Goal: Check status: Check status

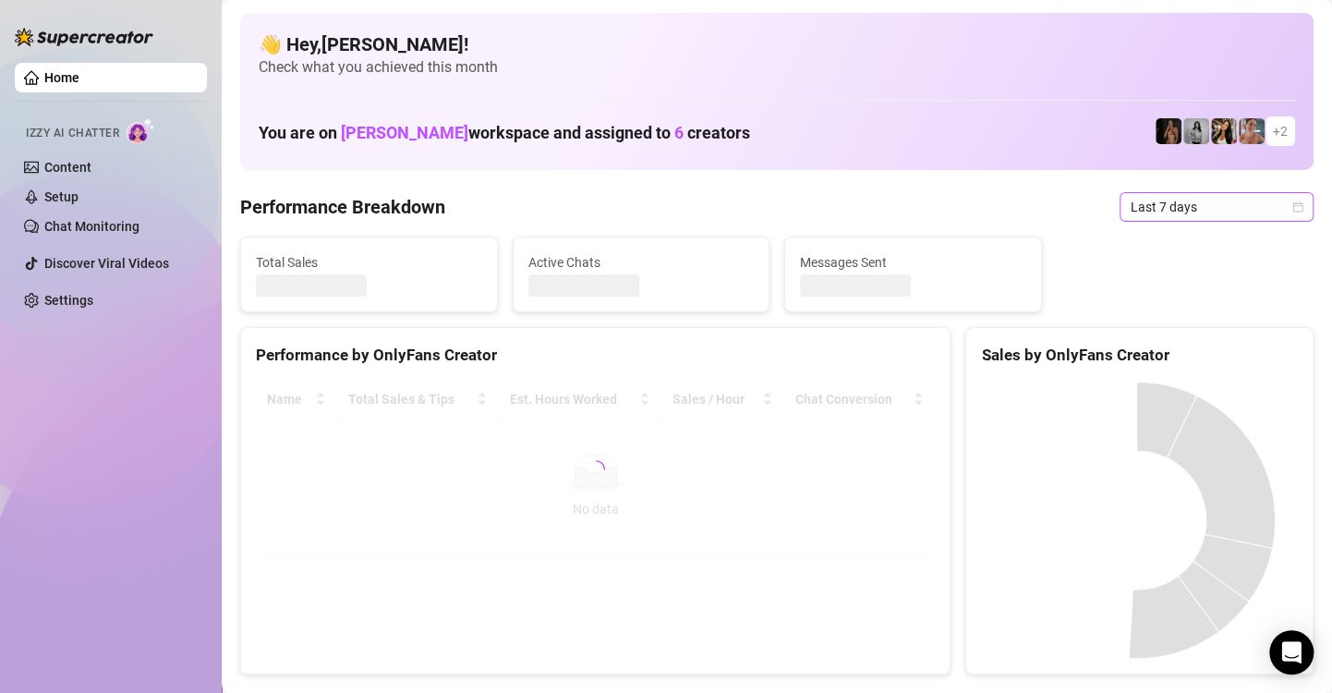
click at [1292, 205] on icon "calendar" at bounding box center [1297, 206] width 11 height 11
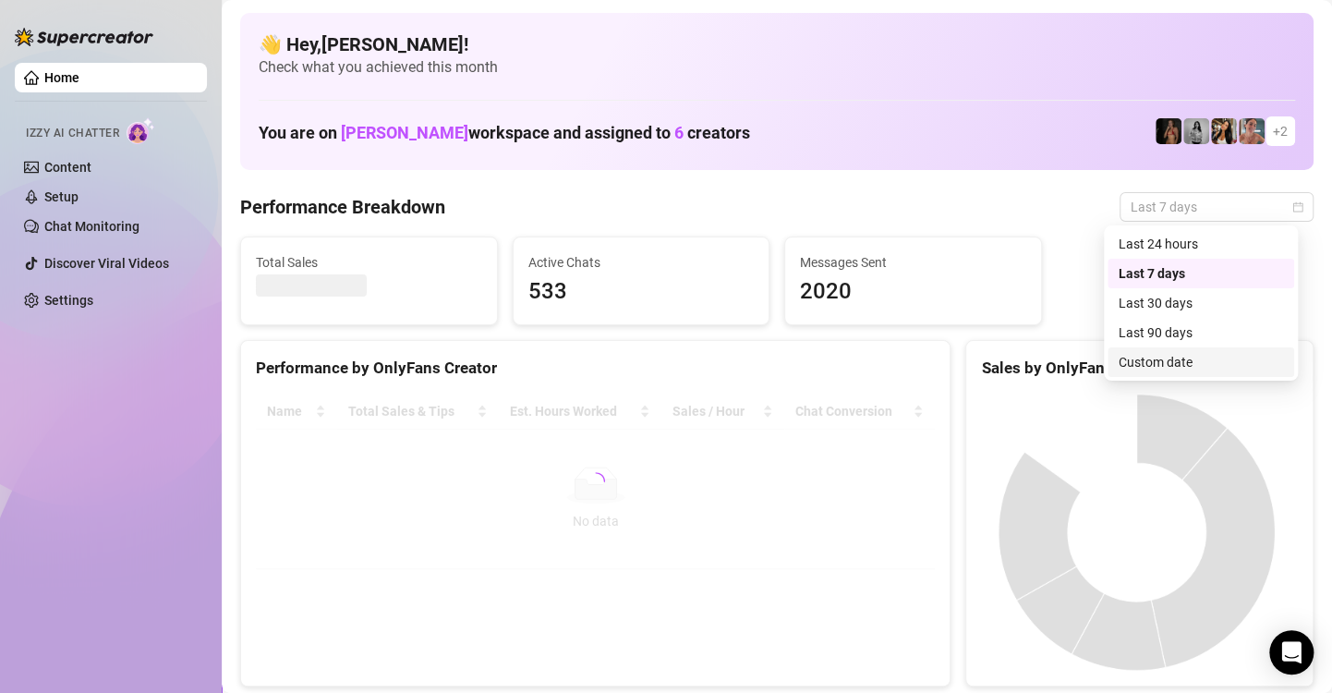
click at [1226, 367] on div "Custom date" at bounding box center [1201, 362] width 164 height 20
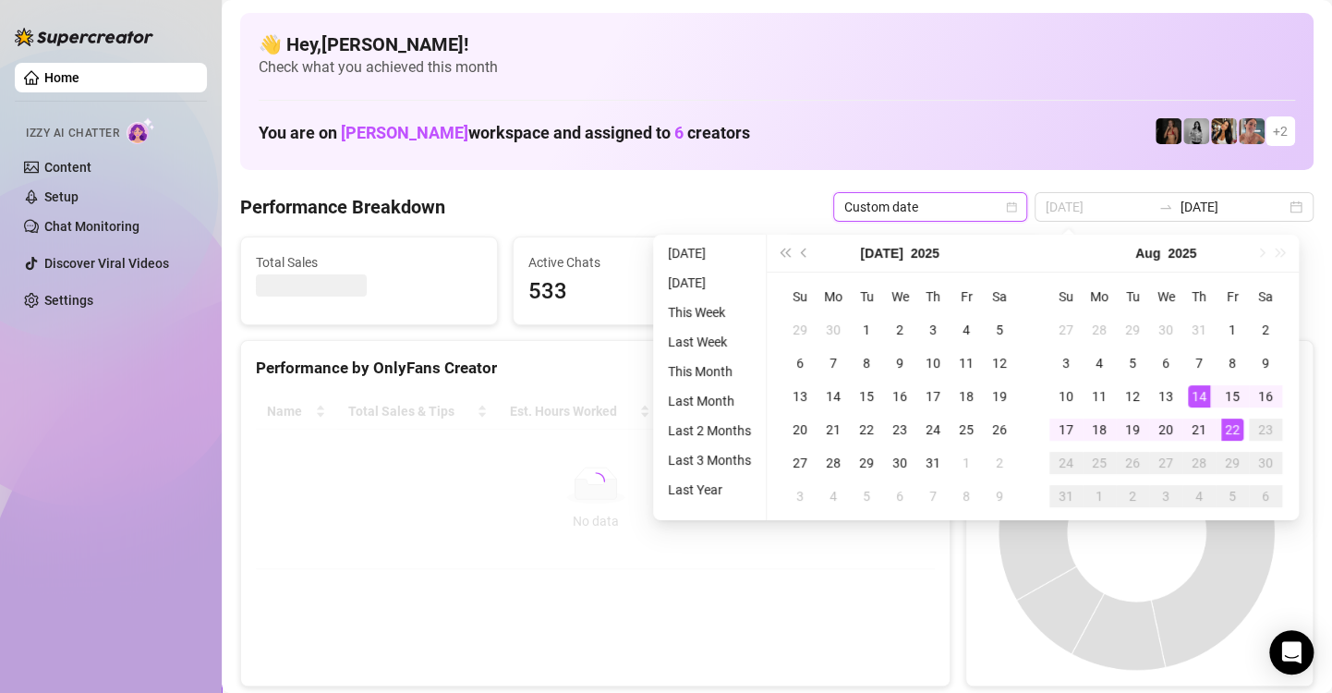
click at [1231, 429] on div "22" at bounding box center [1232, 429] width 22 height 22
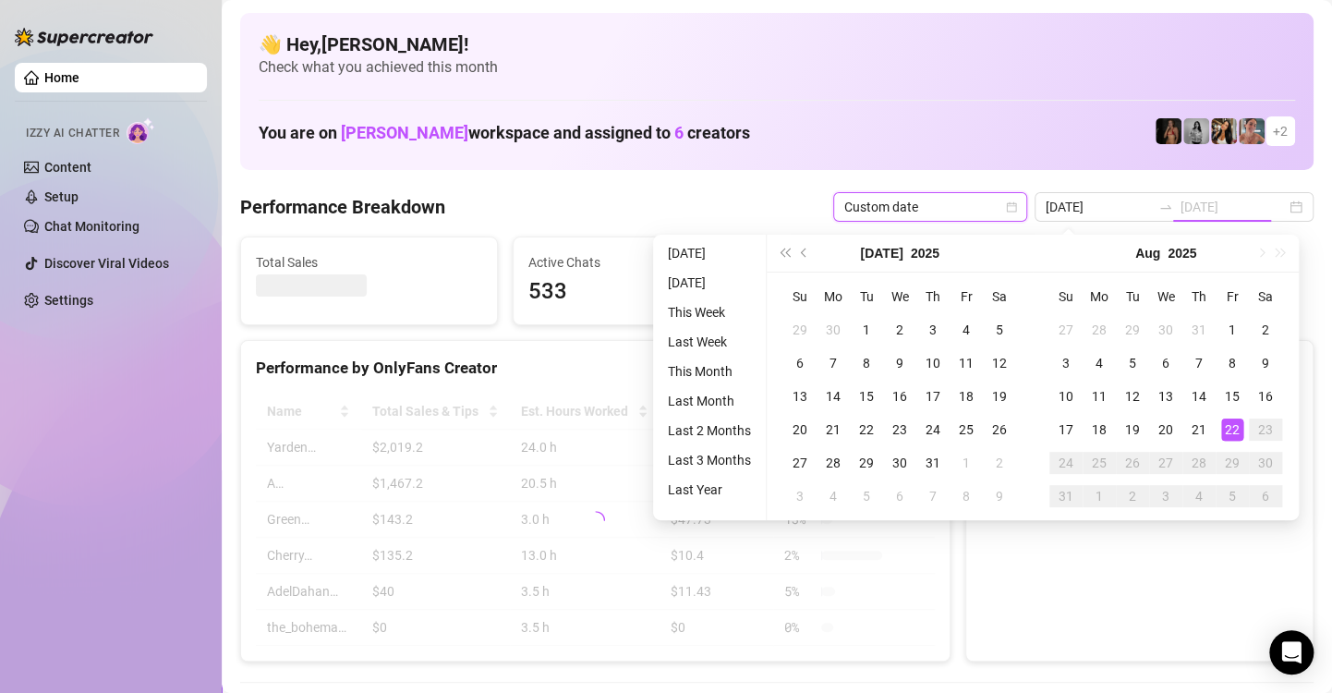
click at [1231, 429] on div "22" at bounding box center [1232, 429] width 22 height 22
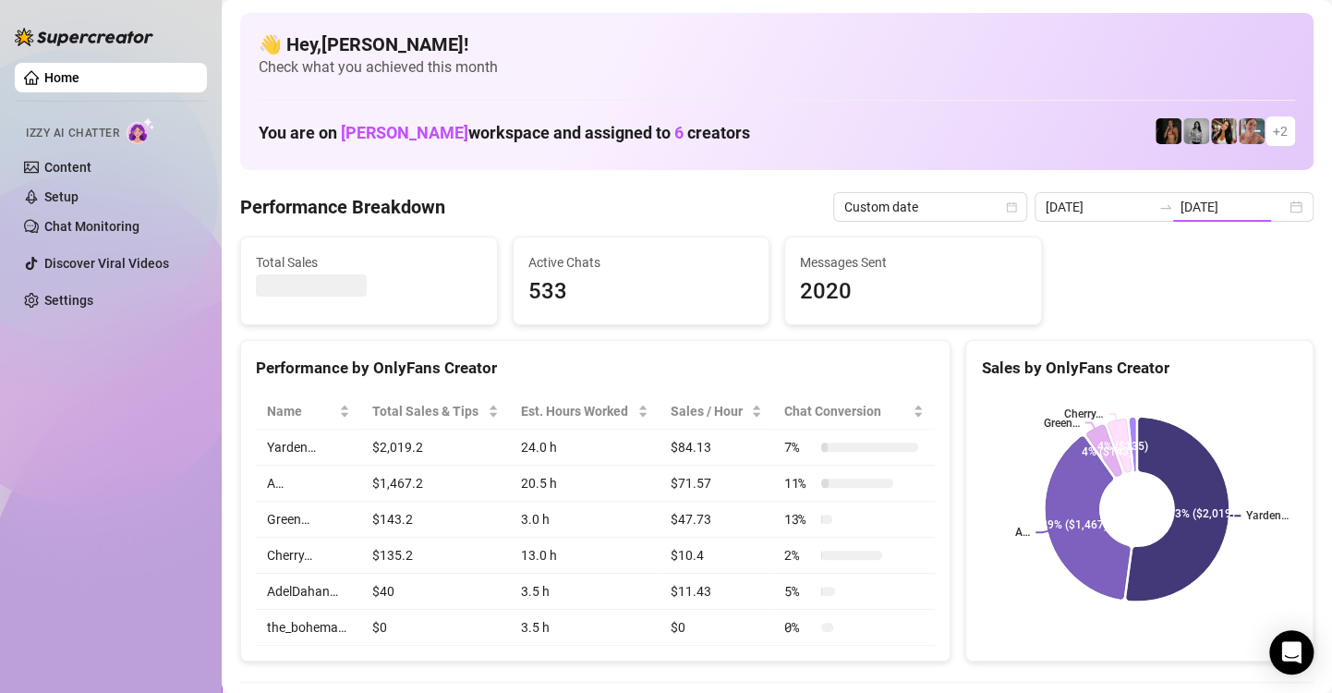
type input "[DATE]"
click at [1284, 212] on div "[DATE] [DATE]" at bounding box center [1173, 207] width 279 height 30
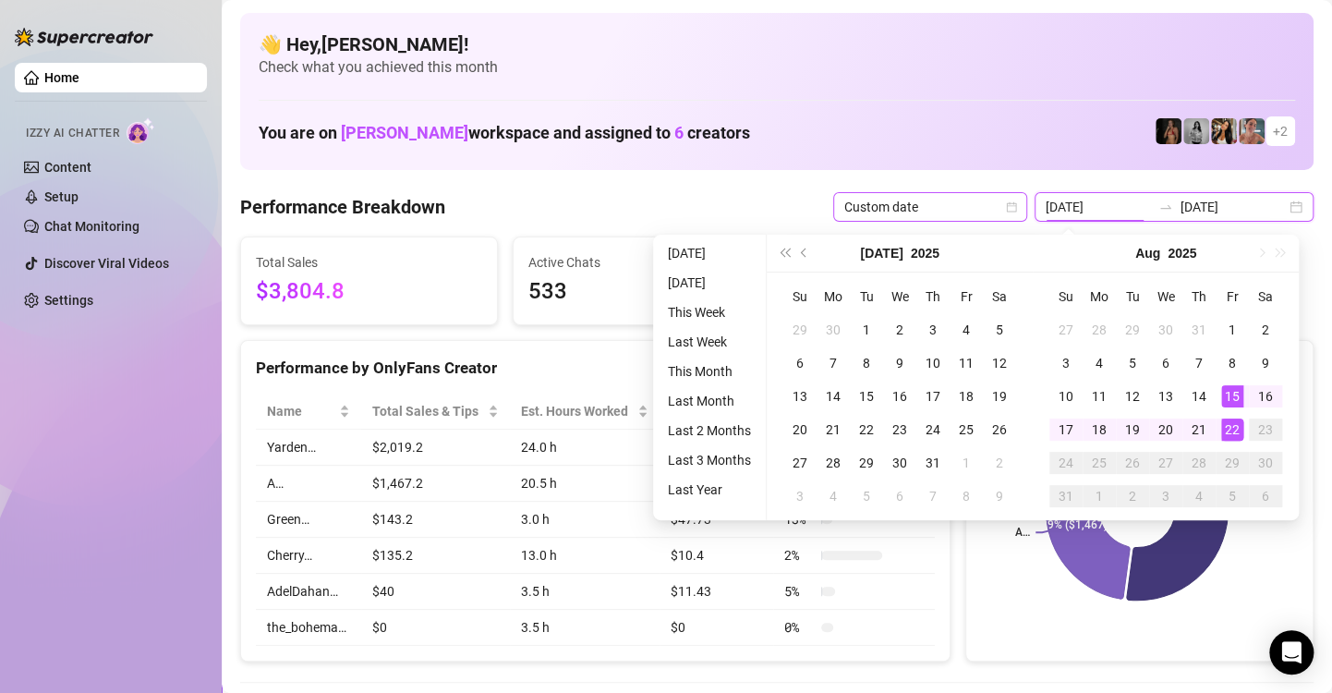
click at [985, 204] on span "Custom date" at bounding box center [930, 207] width 172 height 28
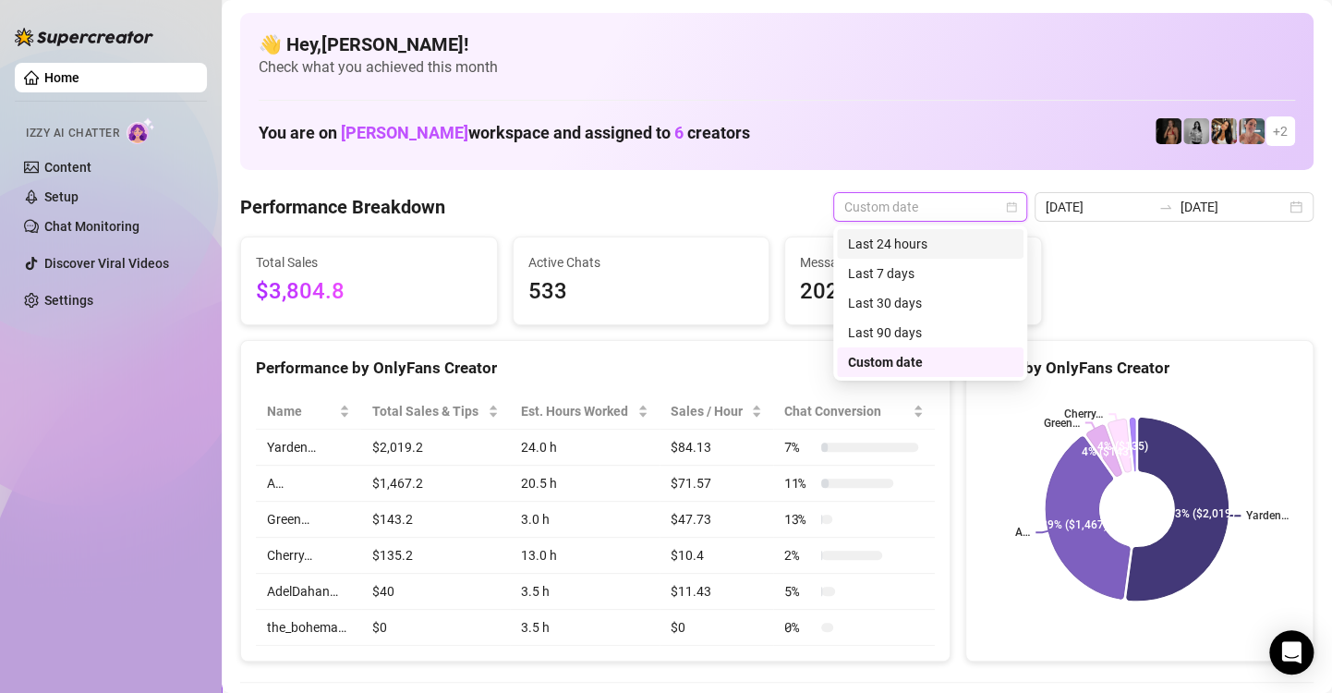
click at [978, 242] on div "Last 24 hours" at bounding box center [930, 244] width 164 height 20
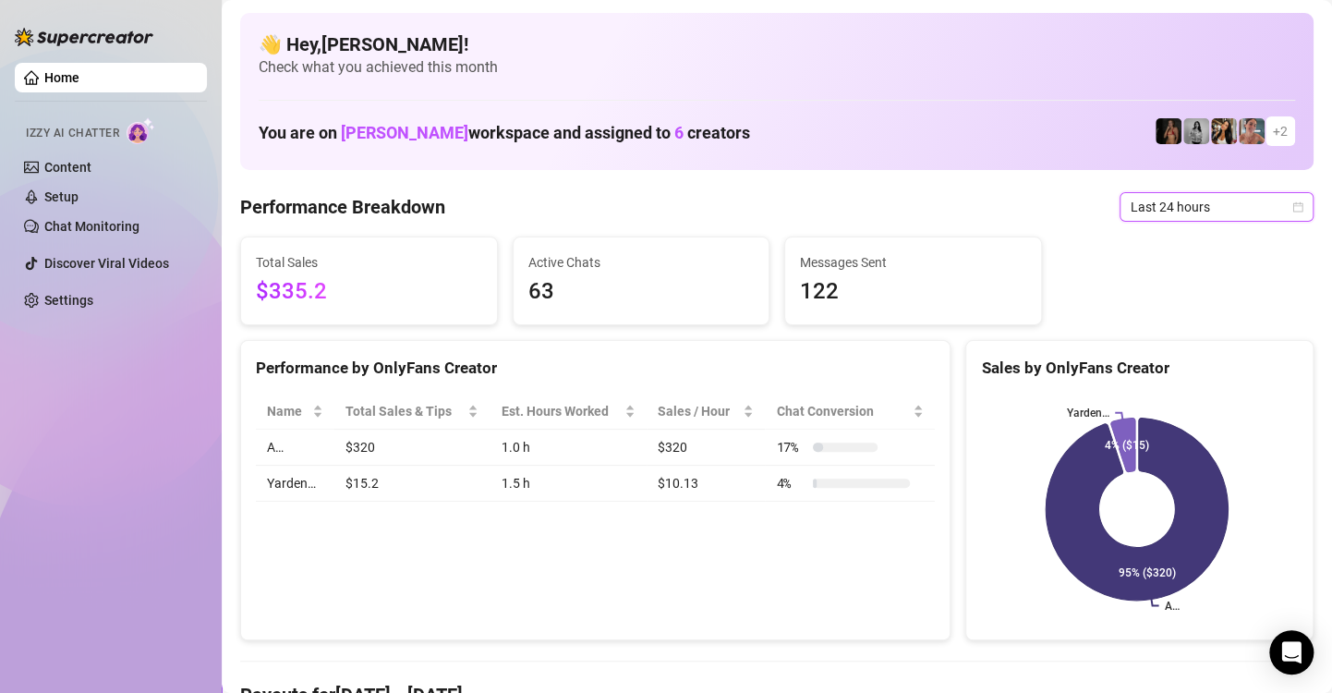
click at [1292, 201] on icon "calendar" at bounding box center [1297, 206] width 11 height 11
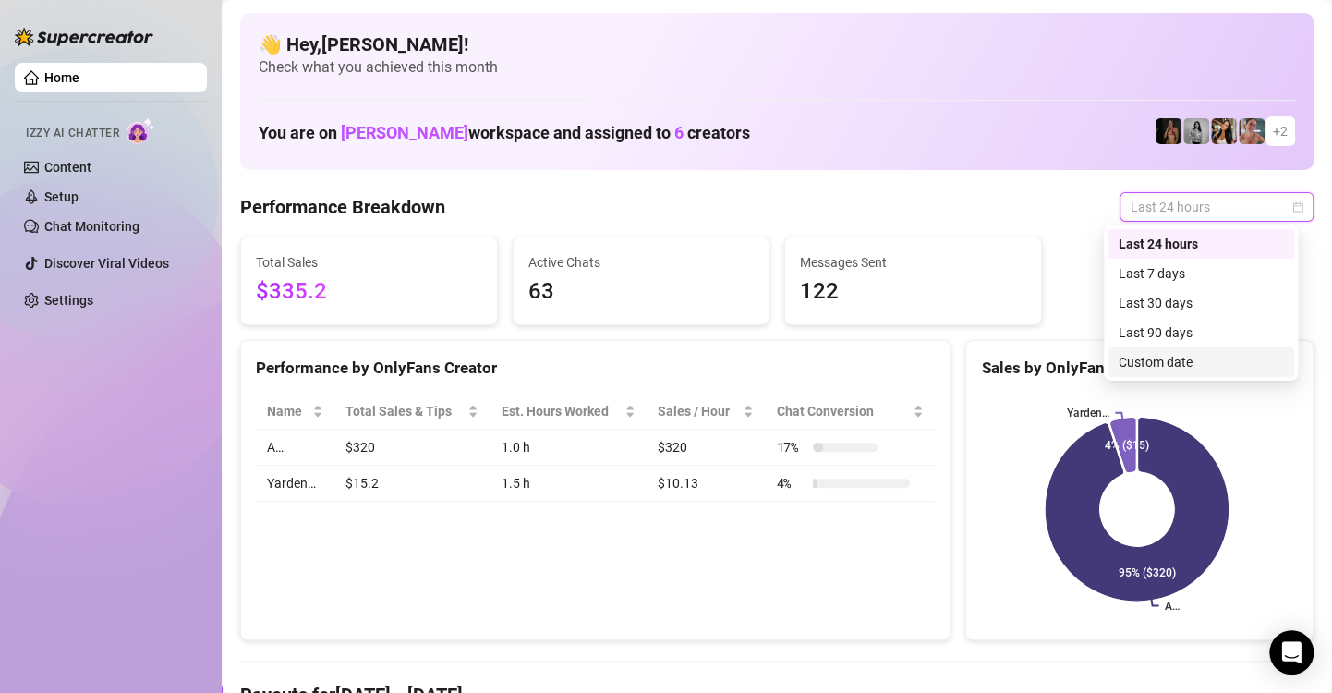
click at [1206, 357] on div "Custom date" at bounding box center [1201, 362] width 164 height 20
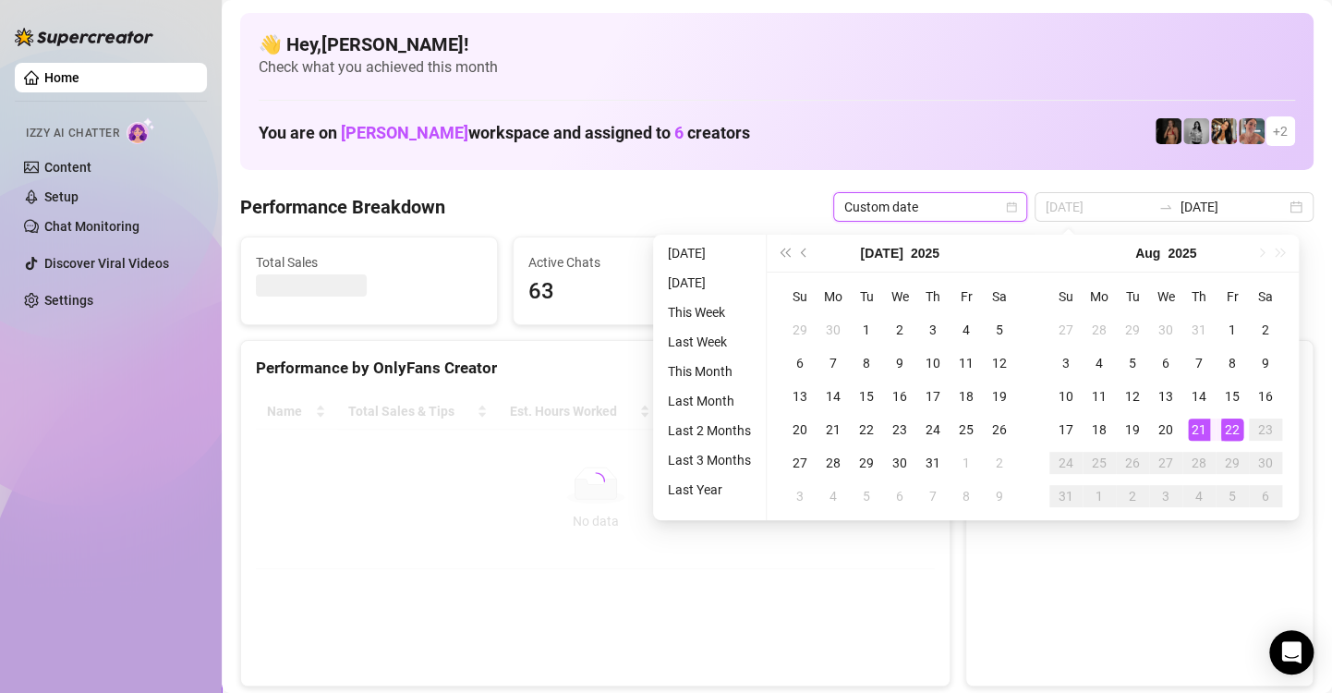
click at [1197, 428] on div "21" at bounding box center [1199, 429] width 22 height 22
type input "[DATE]"
click at [1199, 428] on div "21" at bounding box center [1199, 429] width 22 height 22
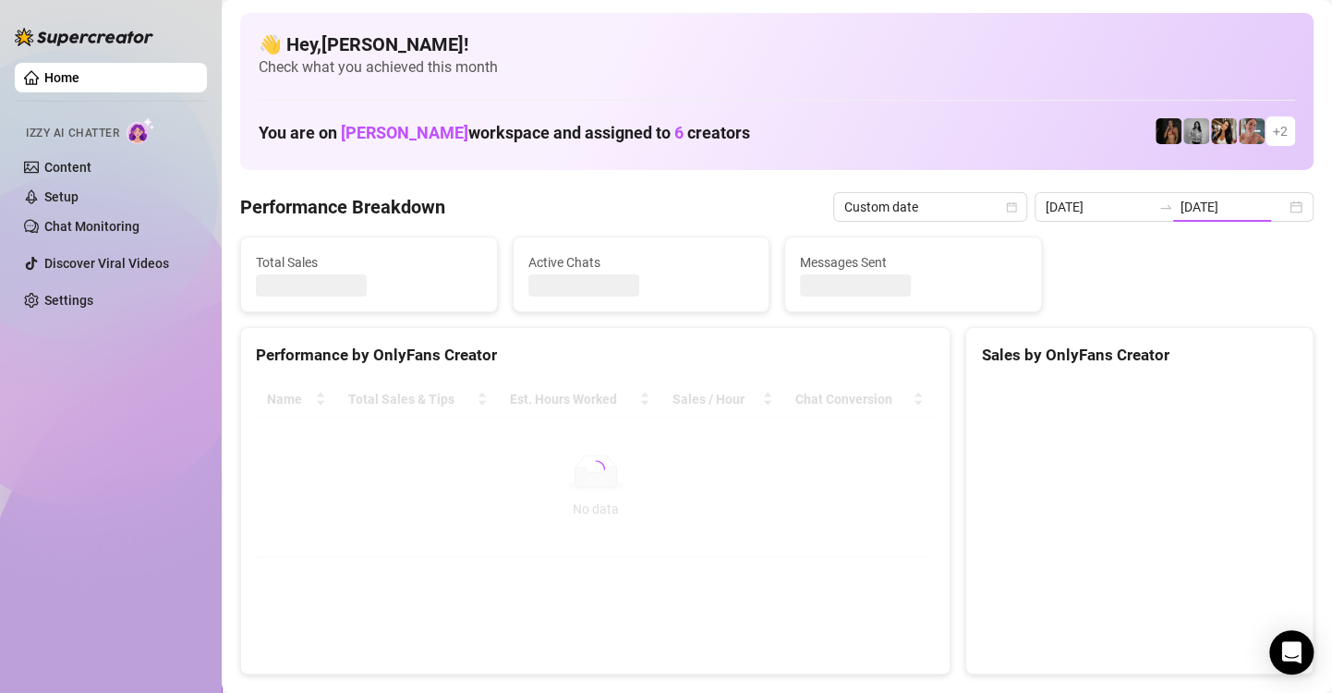
type input "[DATE]"
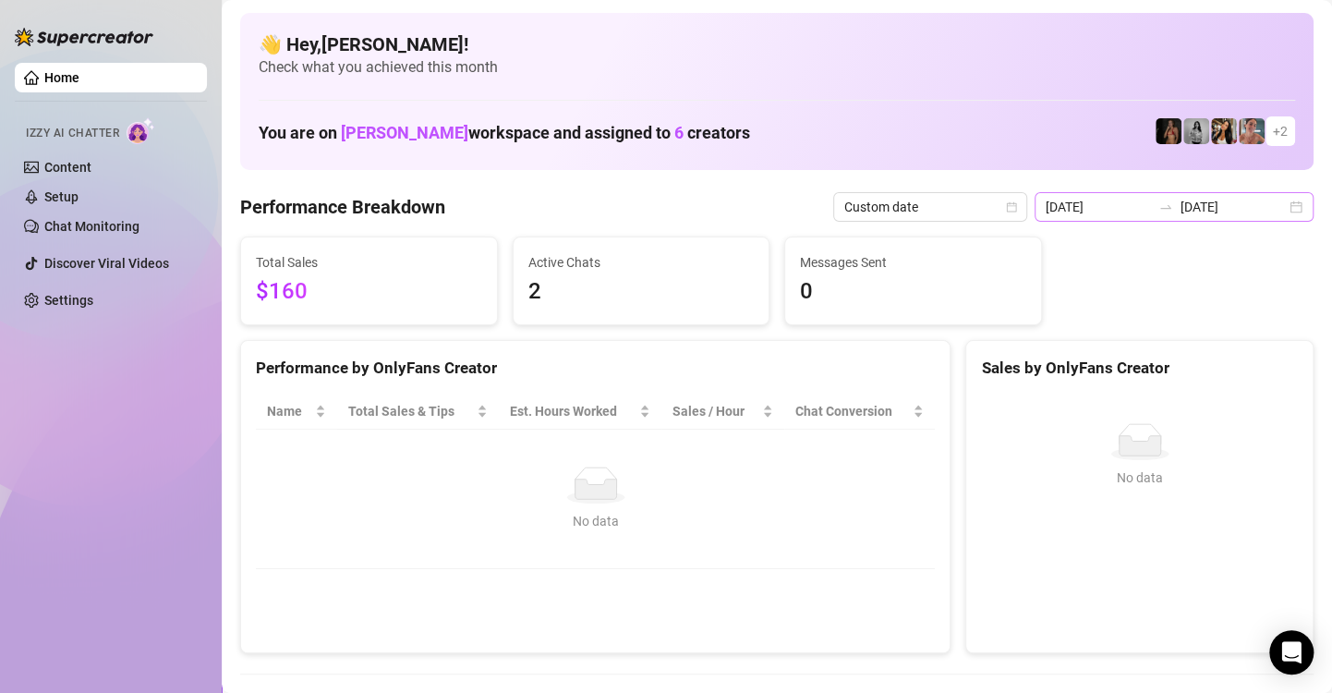
click at [1273, 202] on div "[DATE] [DATE]" at bounding box center [1173, 207] width 279 height 30
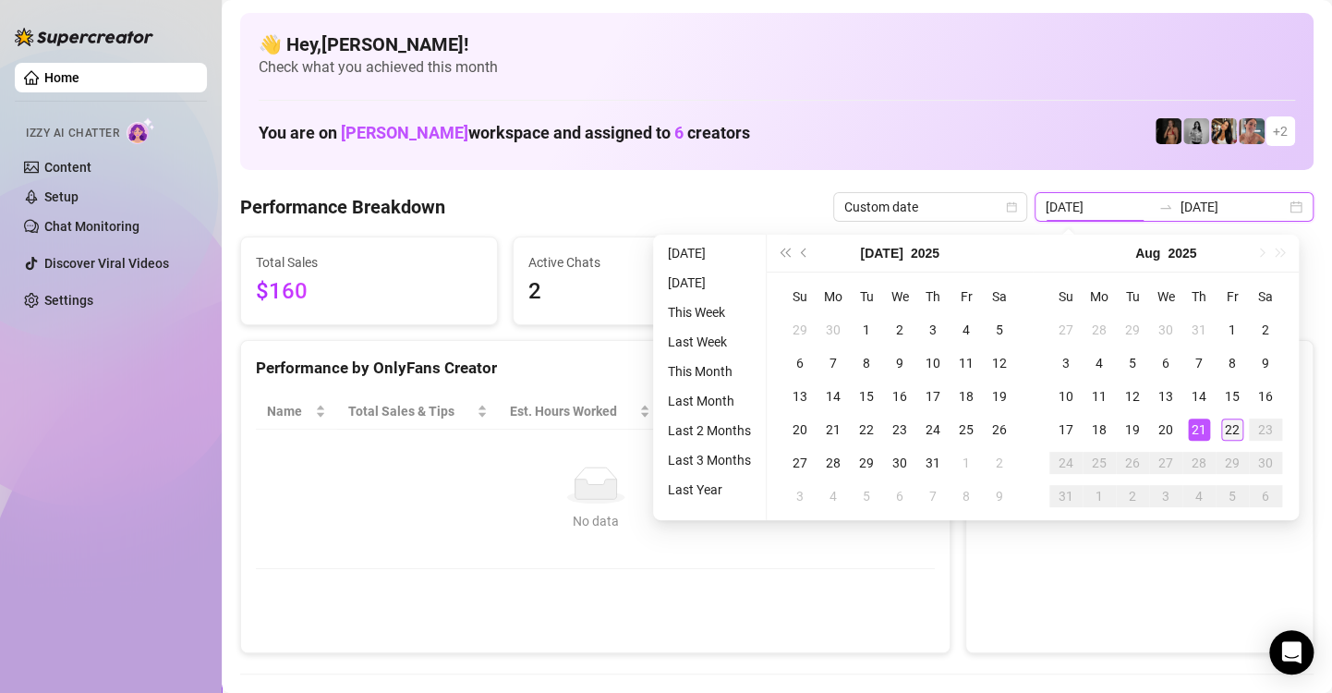
type input "[DATE]"
click at [1232, 427] on div "22" at bounding box center [1232, 429] width 22 height 22
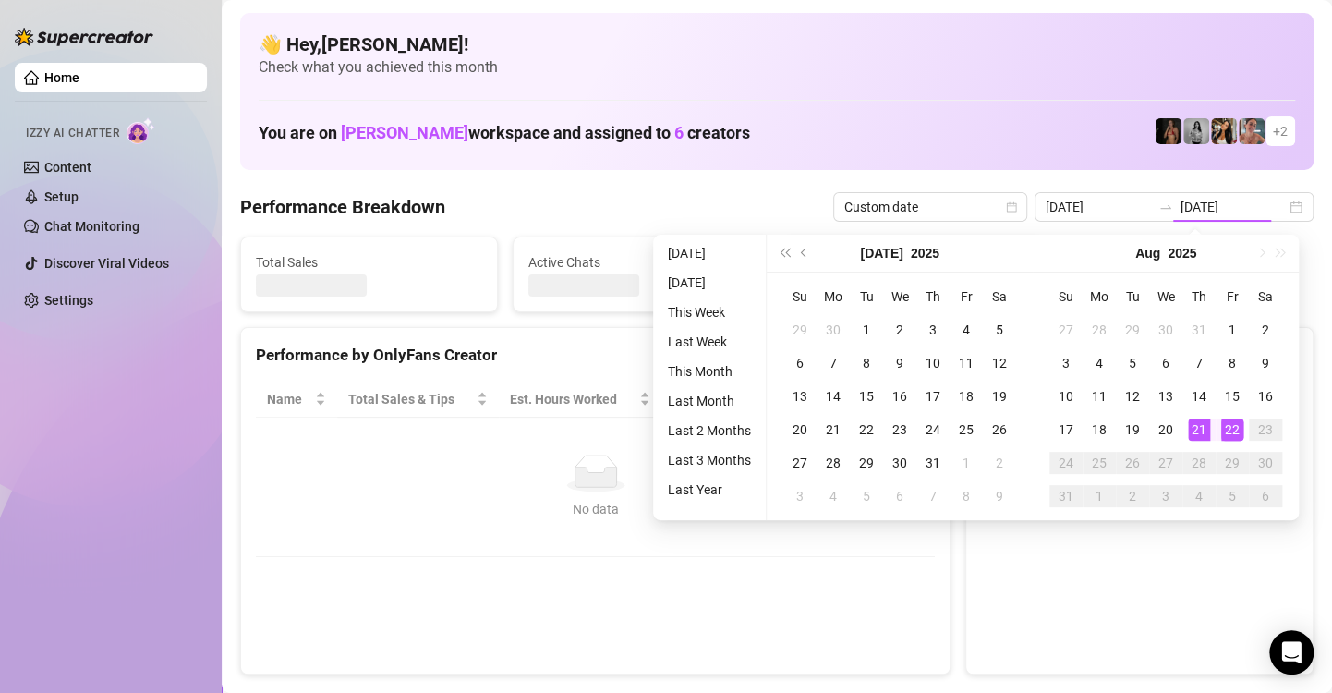
type input "[DATE]"
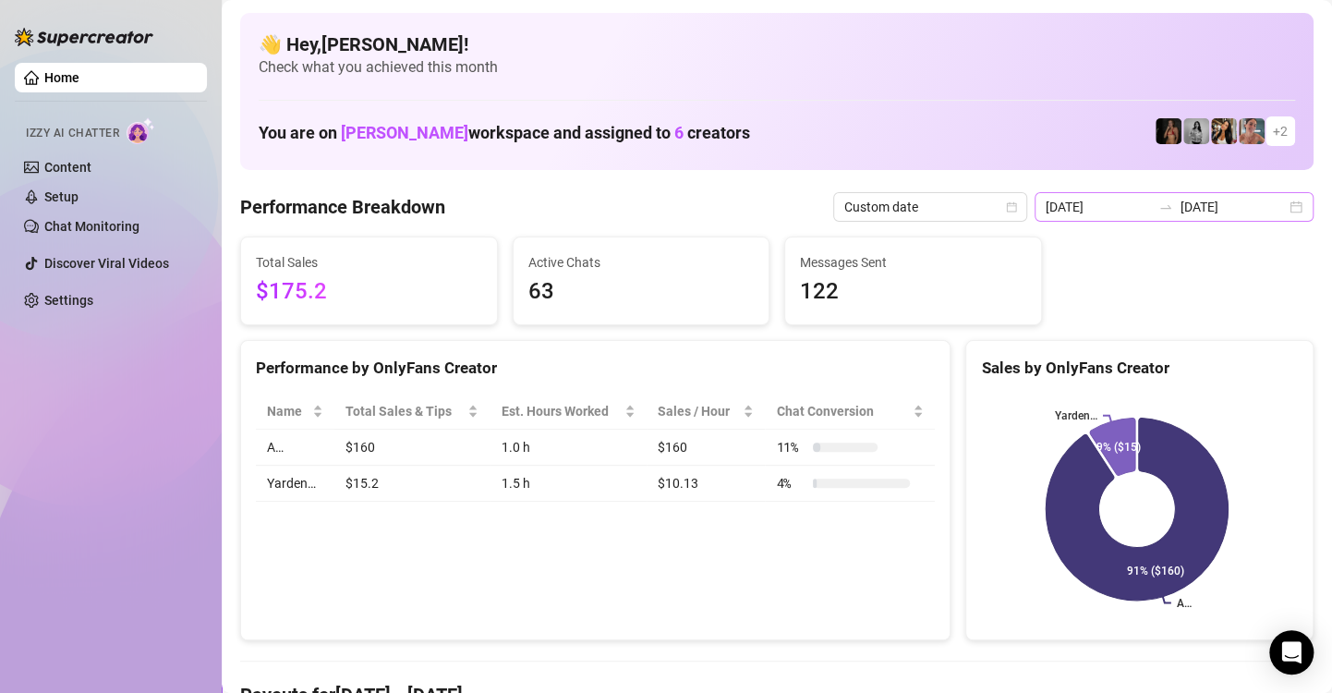
click at [1277, 206] on div "[DATE] [DATE]" at bounding box center [1173, 207] width 279 height 30
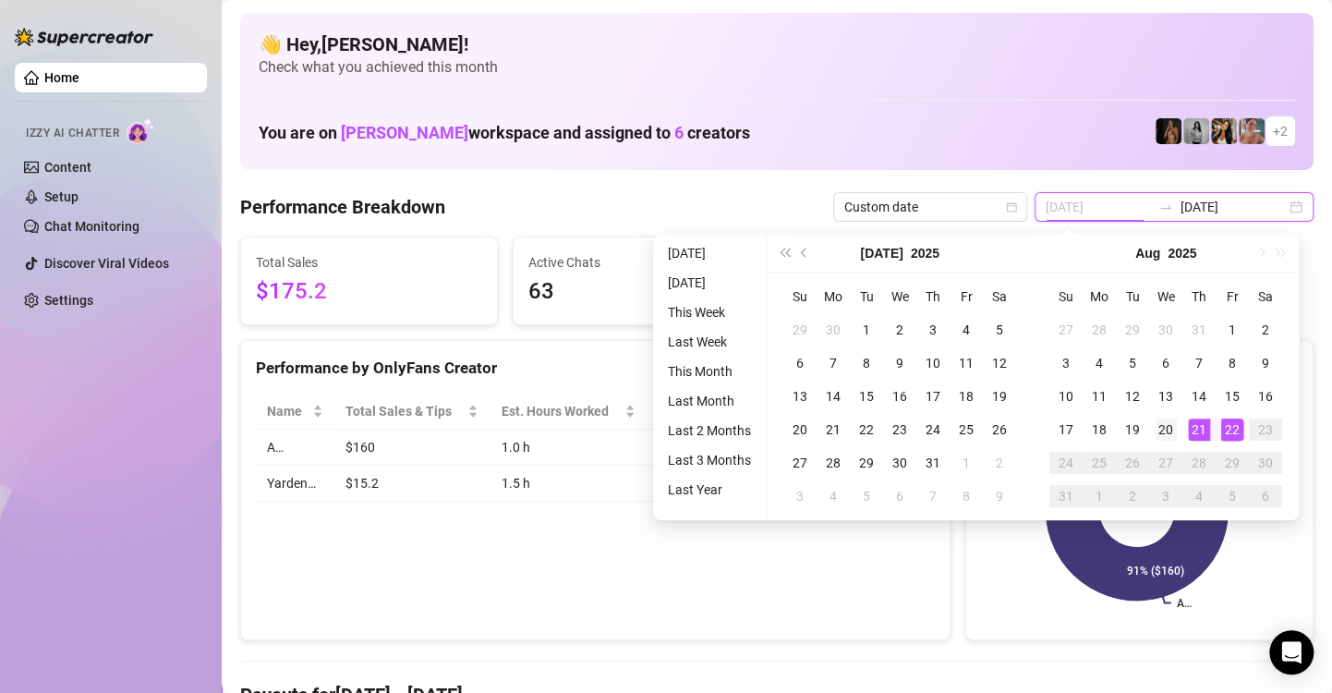
type input "[DATE]"
click at [1163, 434] on div "20" at bounding box center [1166, 429] width 22 height 22
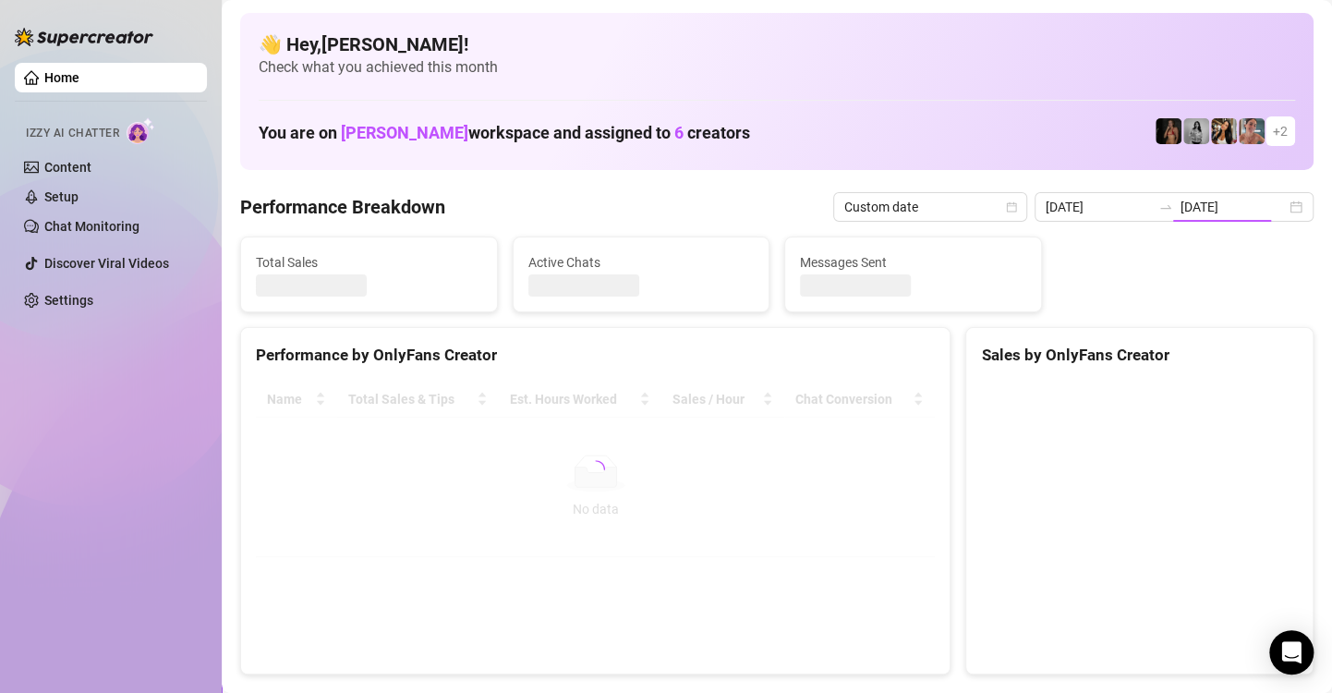
type input "[DATE]"
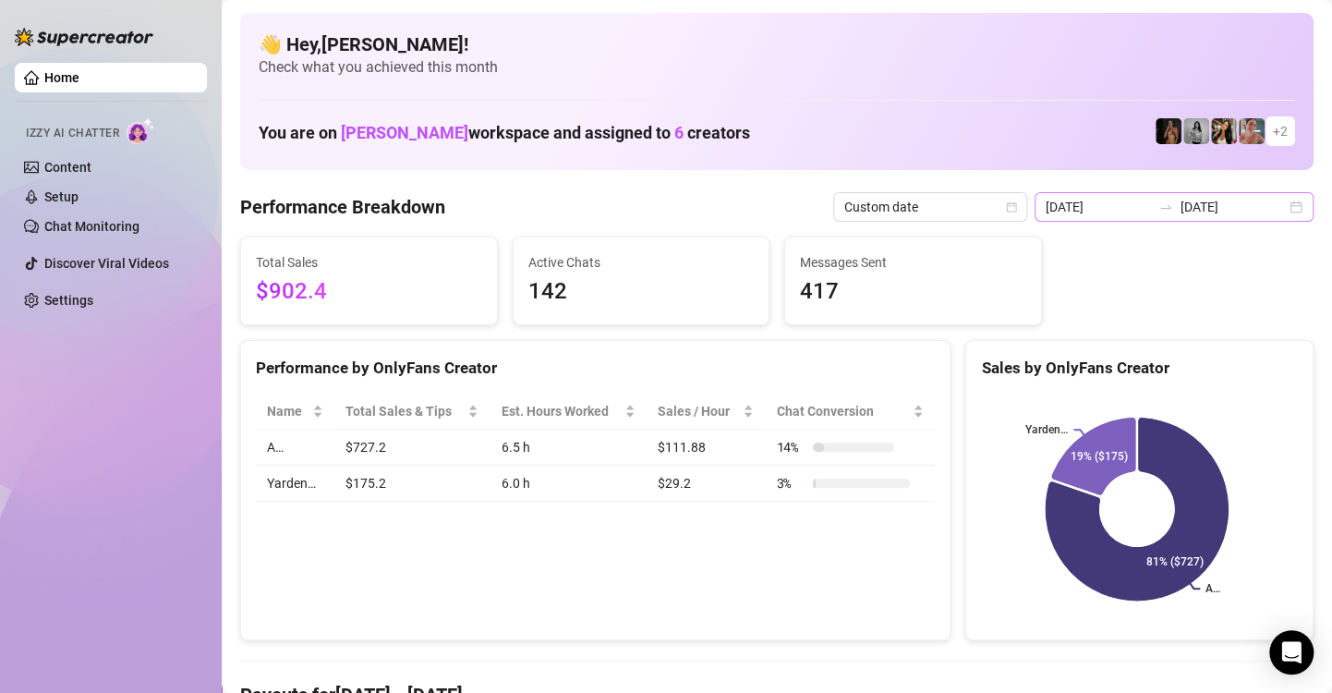
click at [1280, 209] on div "[DATE] [DATE]" at bounding box center [1173, 207] width 279 height 30
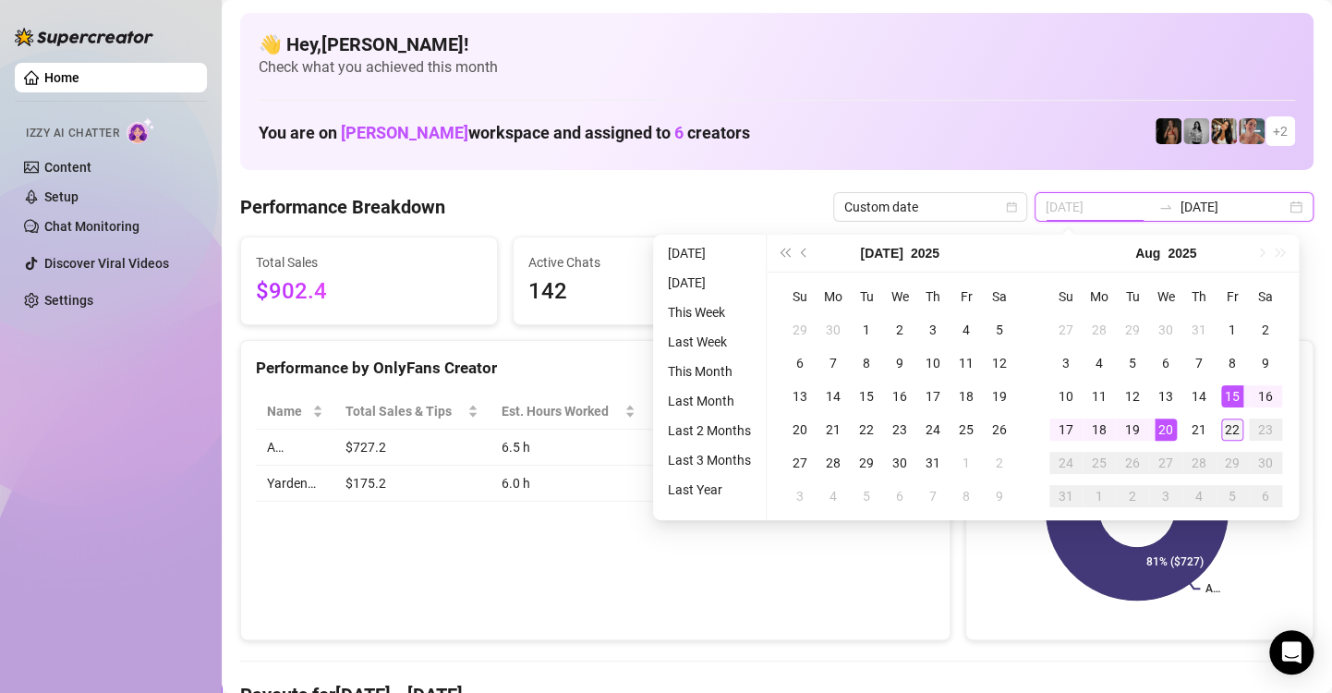
type input "[DATE]"
click at [1233, 429] on div "22" at bounding box center [1232, 429] width 22 height 22
type input "[DATE]"
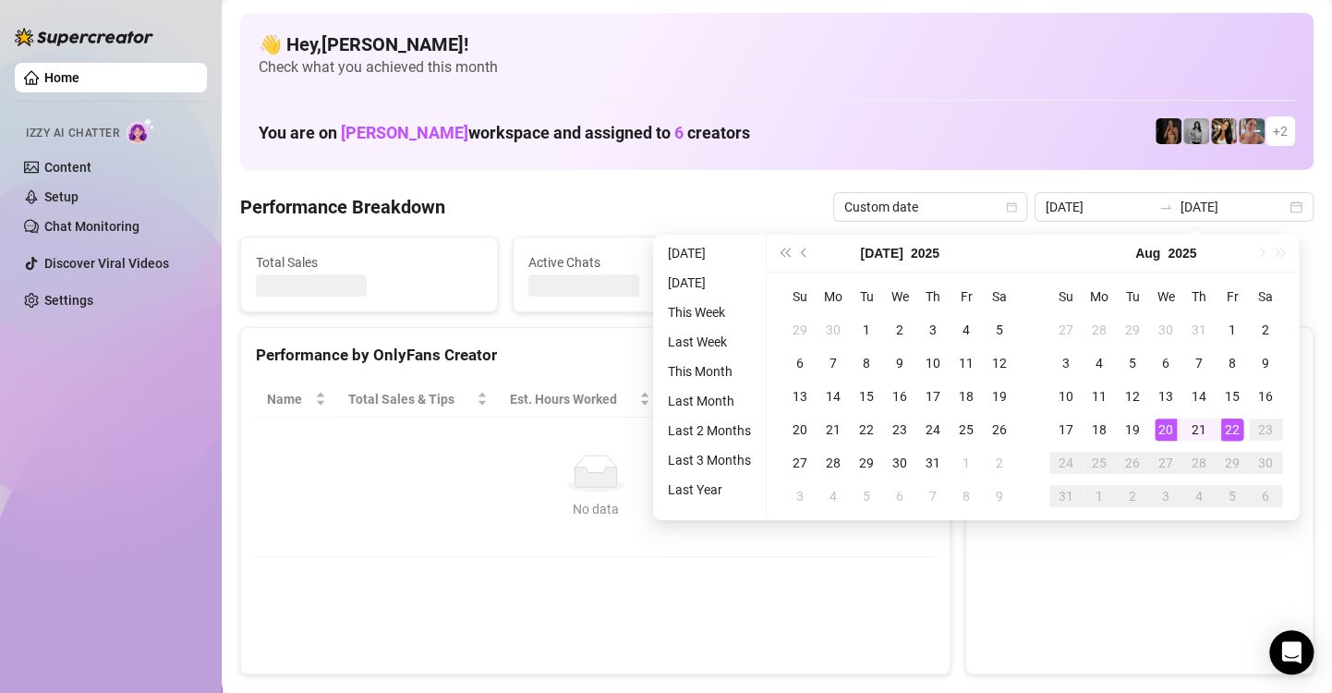
type input "[DATE]"
